Goal: Find specific page/section: Find specific page/section

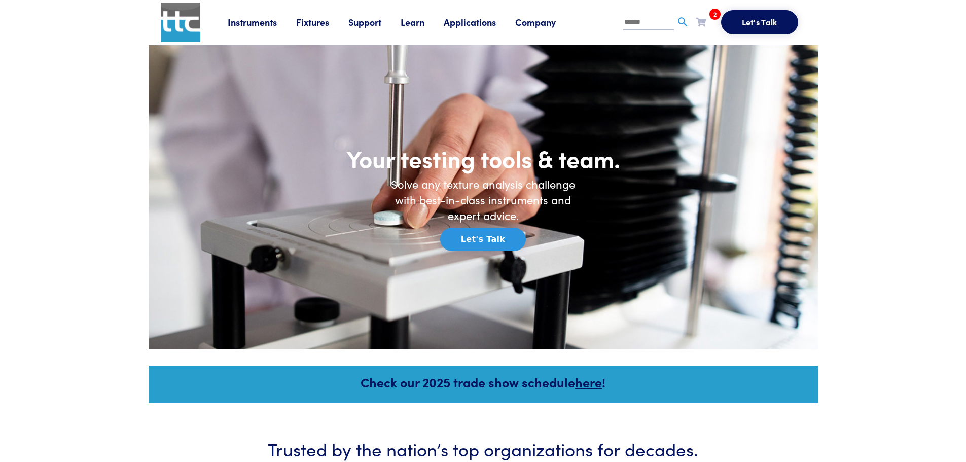
click at [312, 21] on link "Fixtures" at bounding box center [322, 22] width 52 height 13
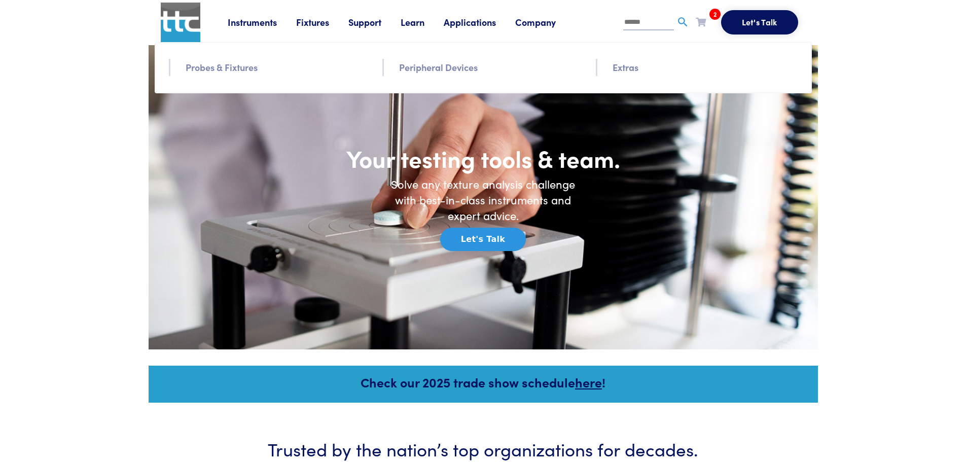
click at [208, 64] on link "Probes & Fixtures" at bounding box center [222, 67] width 72 height 15
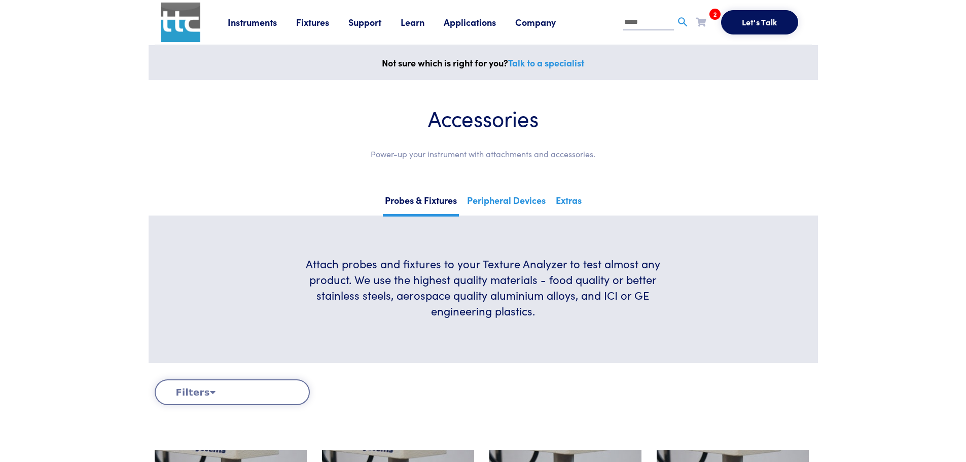
type input "*****"
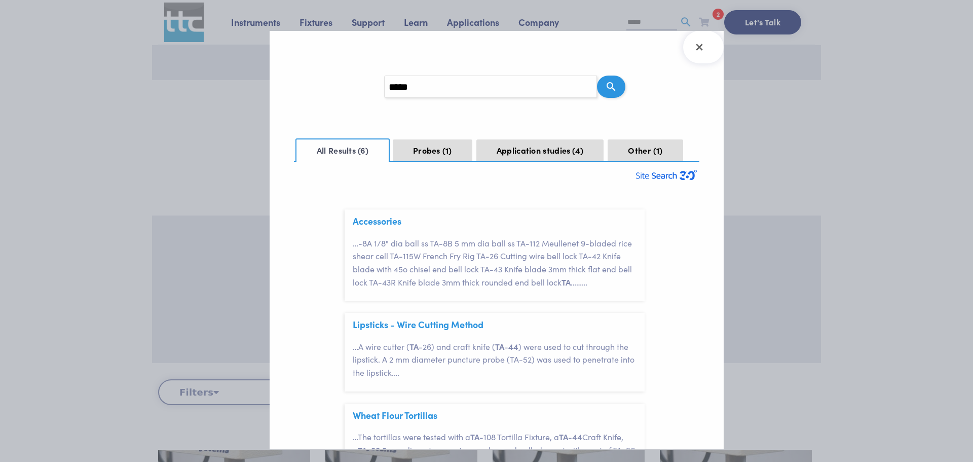
scroll to position [30, 0]
click at [376, 218] on link "Accessories" at bounding box center [377, 220] width 49 height 13
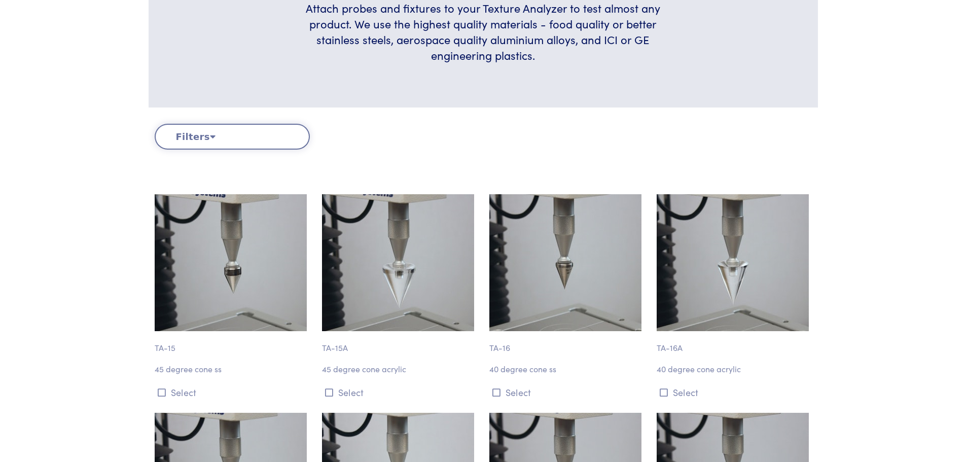
scroll to position [253, 0]
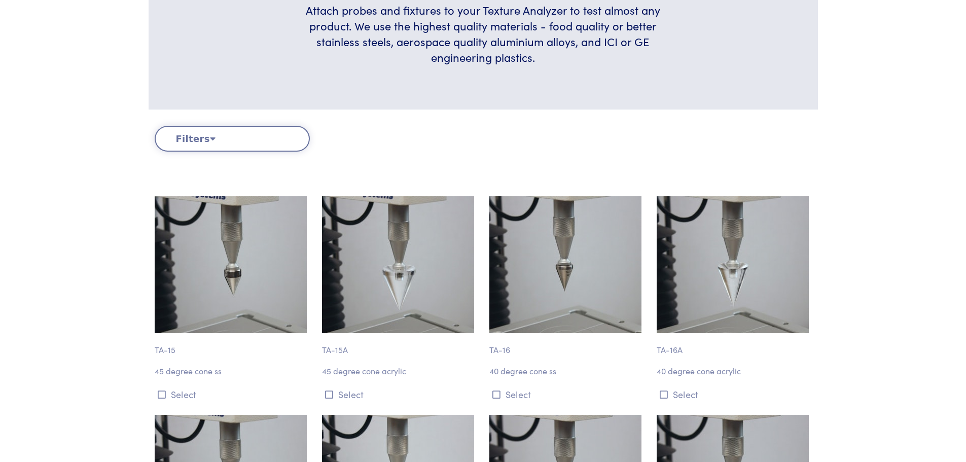
click at [211, 140] on button "Filters" at bounding box center [232, 139] width 155 height 26
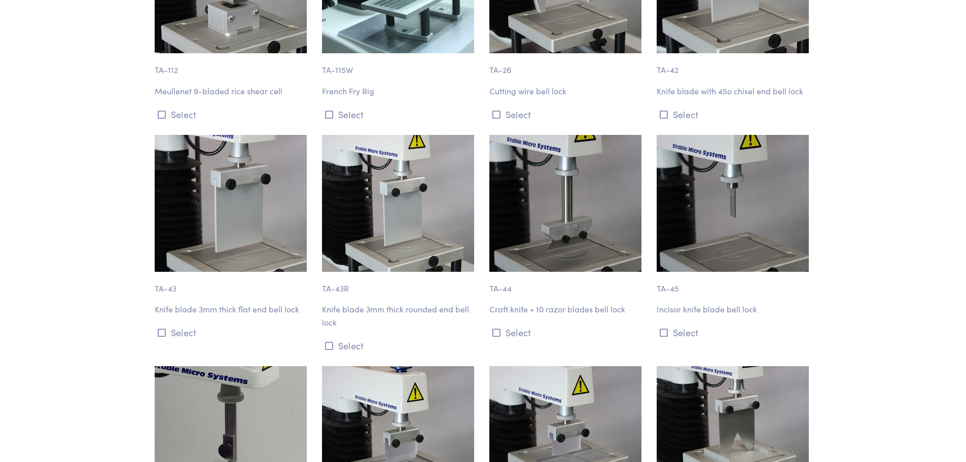
scroll to position [811, 0]
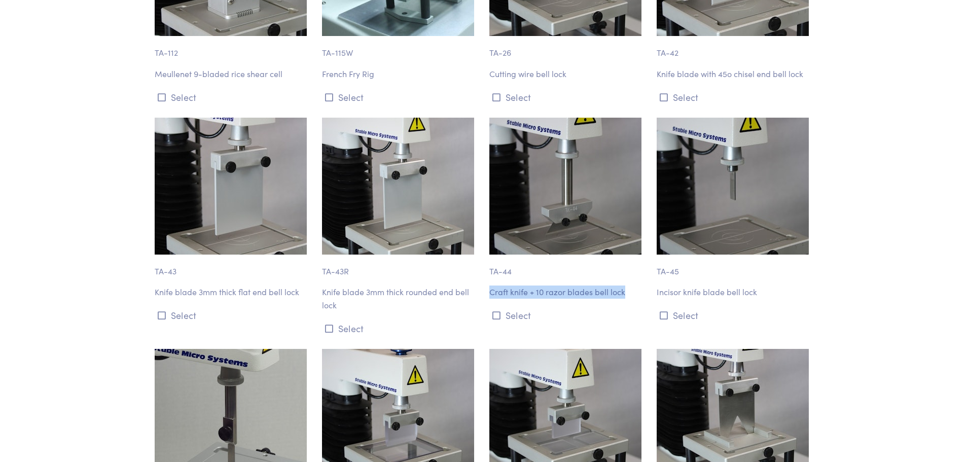
drag, startPoint x: 487, startPoint y: 292, endPoint x: 632, endPoint y: 292, distance: 145.0
click at [632, 292] on div "TA-44 Craft knife + 10 razor blades bell lock Select" at bounding box center [566, 227] width 167 height 219
copy p "Craft knife + 10 razor blades bell lock"
